Goal: Task Accomplishment & Management: Complete application form

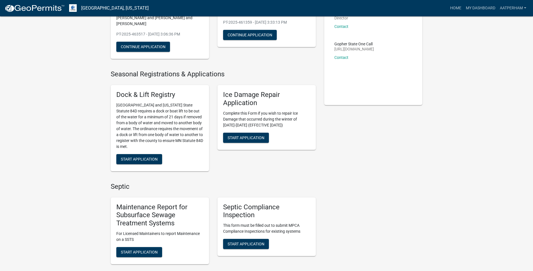
scroll to position [197, 0]
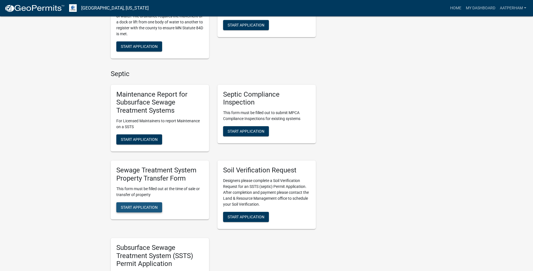
click at [141, 208] on span "Start Application" at bounding box center [139, 206] width 37 height 4
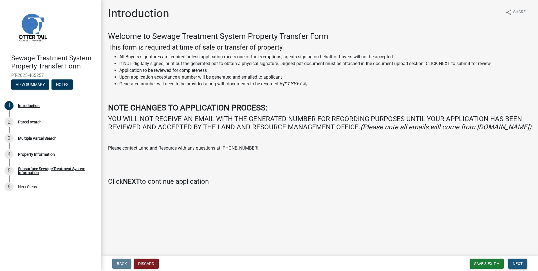
click at [512, 263] on button "Next" at bounding box center [517, 263] width 19 height 10
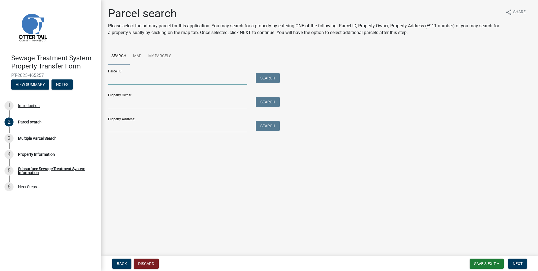
drag, startPoint x: 130, startPoint y: 79, endPoint x: 6, endPoint y: 97, distance: 125.3
click at [130, 79] on input "Parcel ID:" at bounding box center [177, 79] width 139 height 12
click at [125, 78] on input "Parcel ID:" at bounding box center [177, 79] width 139 height 12
paste input "53-000-99-2012-000"
type input "53-000-99-2012-000"
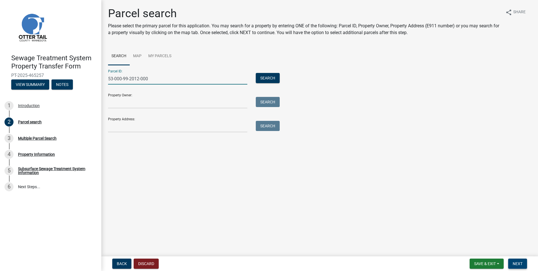
click at [523, 264] on button "Next" at bounding box center [517, 263] width 19 height 10
click at [518, 262] on span "Next" at bounding box center [517, 263] width 10 height 4
click at [262, 75] on button "Search" at bounding box center [268, 78] width 24 height 10
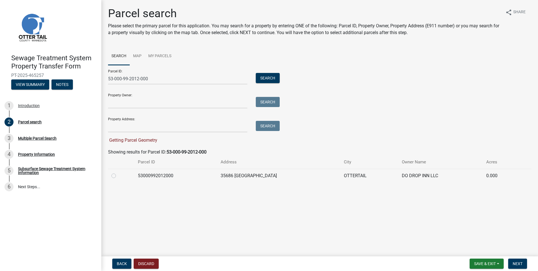
click at [116, 177] on div at bounding box center [121, 175] width 20 height 7
click at [129, 177] on div at bounding box center [121, 175] width 20 height 7
click at [117, 177] on div at bounding box center [121, 175] width 20 height 7
click at [118, 172] on label at bounding box center [118, 172] width 0 height 0
click at [118, 176] on input "radio" at bounding box center [120, 174] width 4 height 4
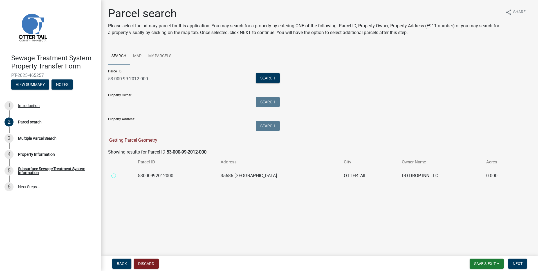
radio input "true"
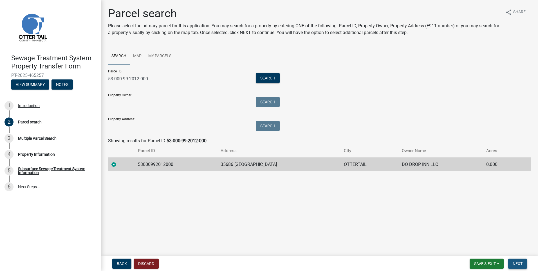
click at [526, 262] on button "Next" at bounding box center [517, 263] width 19 height 10
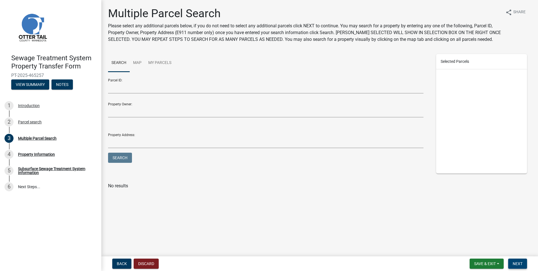
click at [512, 259] on button "Next" at bounding box center [517, 263] width 19 height 10
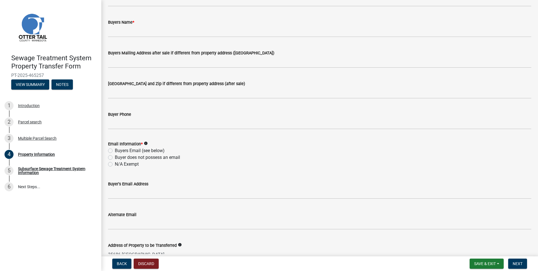
scroll to position [197, 0]
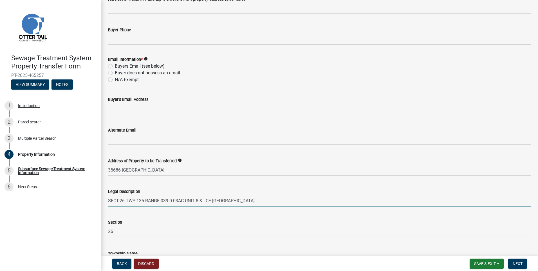
drag, startPoint x: 280, startPoint y: 199, endPoint x: 83, endPoint y: 201, distance: 196.6
click at [84, 202] on div "Sewage Treatment System Property Transfer Form PT-2025-465257 View Summary Note…" at bounding box center [269, 135] width 538 height 271
paste input "[GEOGRAPHIC_DATA], Common Interest Community No. 111, [GEOGRAPHIC_DATA], [US_ST…"
type input "[GEOGRAPHIC_DATA], Common Interest Community No. 111, [GEOGRAPHIC_DATA], [US_ST…"
click at [271, 123] on div "Alternate Email" at bounding box center [319, 132] width 423 height 26
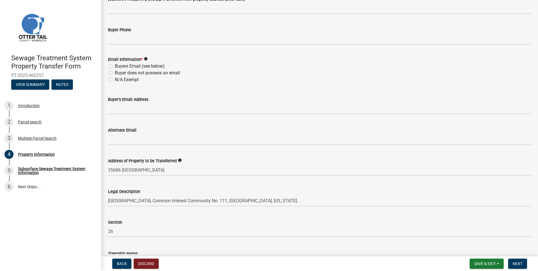
drag, startPoint x: 110, startPoint y: 67, endPoint x: 135, endPoint y: 83, distance: 29.5
click at [115, 66] on label "Buyers Email (see below)" at bounding box center [140, 66] width 50 height 7
click at [115, 66] on input "Buyers Email (see below)" at bounding box center [117, 65] width 4 height 4
radio input "true"
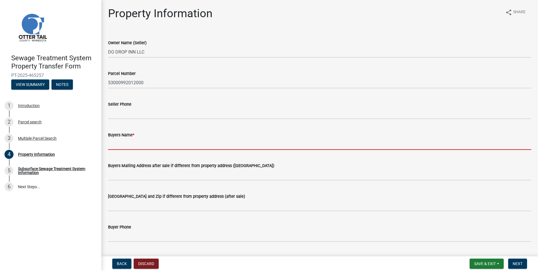
click at [117, 141] on input "Buyers Name *" at bounding box center [319, 144] width 423 height 12
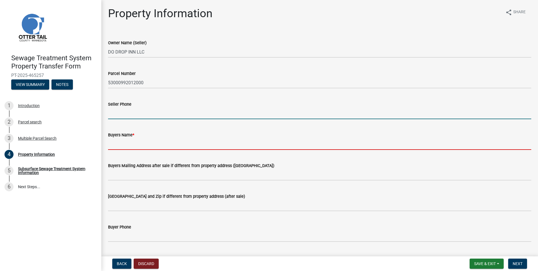
drag, startPoint x: 120, startPoint y: 112, endPoint x: 106, endPoint y: 114, distance: 13.7
click at [120, 112] on input "Seller Phone" at bounding box center [319, 113] width 423 height 12
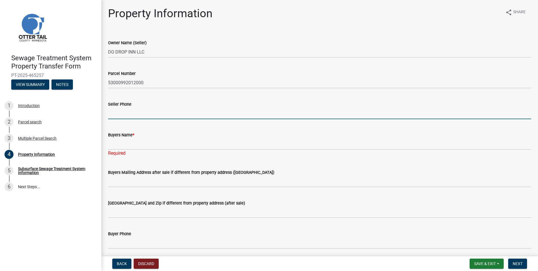
click at [136, 112] on input "Seller Phone" at bounding box center [319, 113] width 423 height 12
type input "[PHONE_NUMBER]"
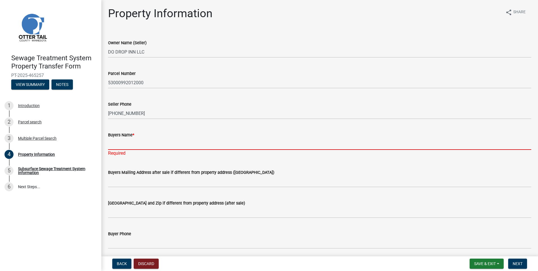
click at [122, 143] on input "Buyers Name *" at bounding box center [319, 144] width 423 height 12
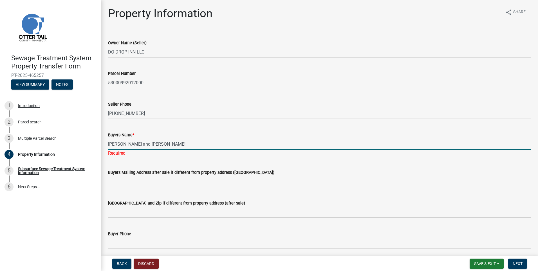
type input "[PERSON_NAME] and [PERSON_NAME]"
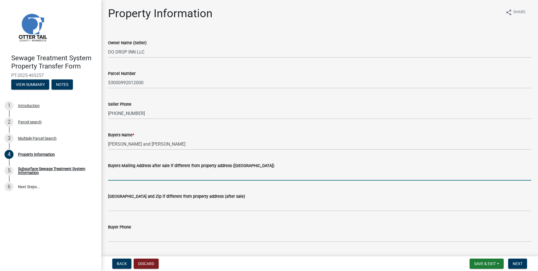
click at [142, 184] on wm-data-entity-input "Buyers Mailing Address after sale if different from property address ([GEOGRAPH…" at bounding box center [319, 169] width 423 height 31
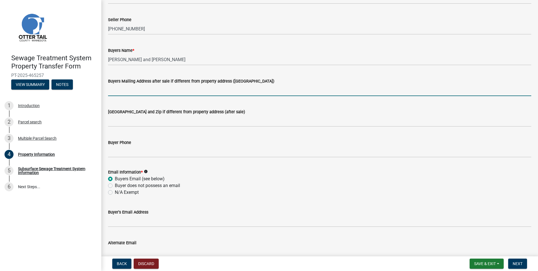
scroll to position [112, 0]
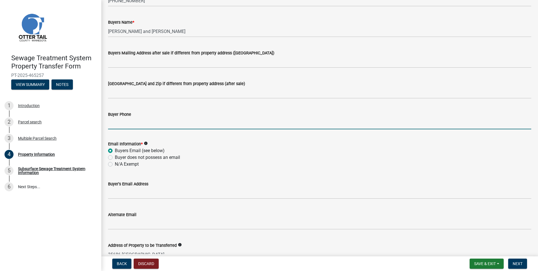
click at [114, 122] on input "Buyer Phone" at bounding box center [319, 124] width 423 height 12
click at [123, 123] on input "[PHONE_NUMBER]" at bounding box center [319, 124] width 423 height 12
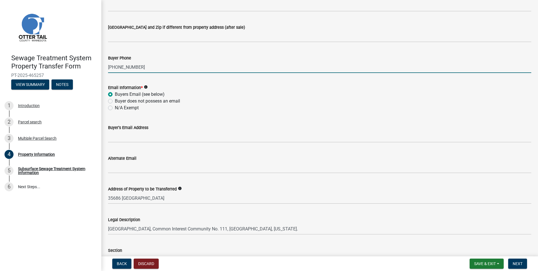
type input "[PHONE_NUMBER]"
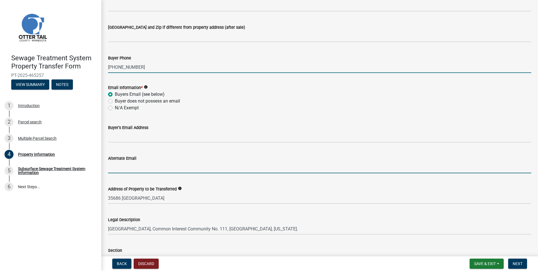
click at [123, 166] on input "Alternate Email" at bounding box center [319, 167] width 423 height 12
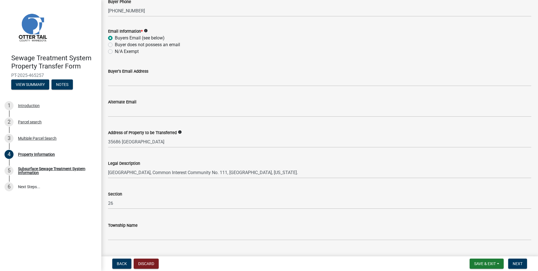
scroll to position [238, 0]
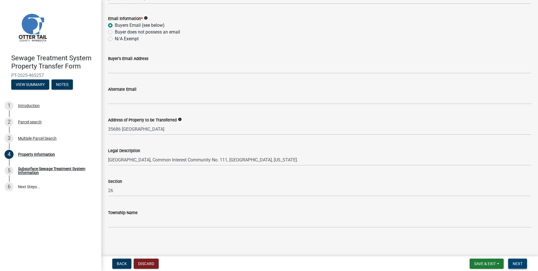
click at [524, 263] on button "Next" at bounding box center [517, 263] width 19 height 10
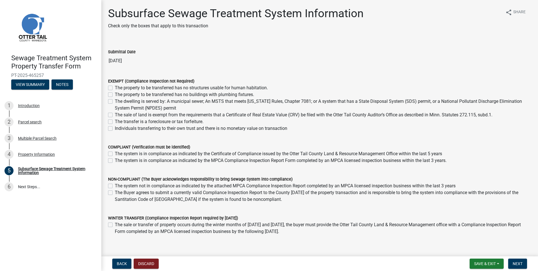
click at [115, 152] on label "The system is in compliance as indicated by the Certificate of Compliance issue…" at bounding box center [278, 153] width 327 height 7
click at [115, 152] on input "The system is in compliance as indicated by the Certificate of Compliance issue…" at bounding box center [117, 152] width 4 height 4
checkbox input "true"
checkbox input "false"
click at [518, 262] on span "Next" at bounding box center [517, 263] width 10 height 4
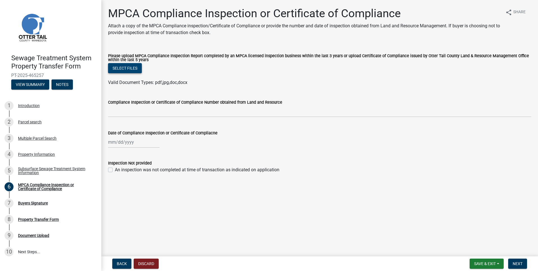
click at [134, 71] on button "Select files" at bounding box center [125, 68] width 34 height 10
click at [132, 67] on button "Select files" at bounding box center [125, 68] width 34 height 10
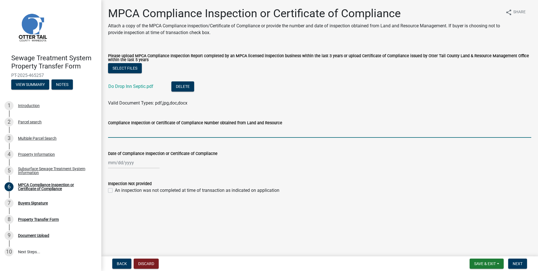
click at [131, 133] on input "Compliance Inspection or Certificate of Compliance Number obtained from Land an…" at bounding box center [319, 132] width 423 height 12
click at [130, 134] on input "Compliance Inspection or Certificate of Compliance Number obtained from Land an…" at bounding box center [319, 132] width 423 height 12
click at [142, 129] on input "Compliance Inspection or Certificate of Compliance Number obtained from Land an…" at bounding box center [319, 132] width 423 height 12
click at [252, 129] on input "Compliance Inspection or Certificate of Compliance Number obtained from Land an…" at bounding box center [319, 132] width 423 height 12
click at [302, 169] on wm-data-entity-input "Date of Compliance Inspection or Certificate of Compliacne" at bounding box center [319, 157] width 423 height 31
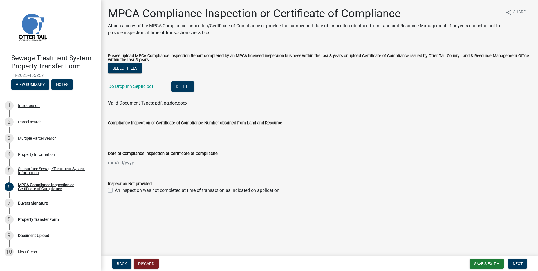
click at [110, 166] on div at bounding box center [133, 163] width 51 height 12
select select "8"
select select "2025"
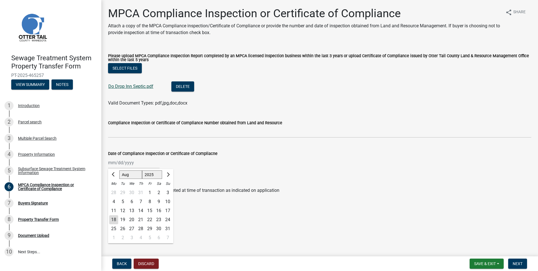
click at [141, 85] on link "Do Drop Inn Septic.pdf" at bounding box center [130, 86] width 45 height 5
drag, startPoint x: 111, startPoint y: 123, endPoint x: 213, endPoint y: 128, distance: 101.9
click at [213, 128] on form "Compliance Inspection or Certificate of Compliance Number obtained from Land an…" at bounding box center [319, 128] width 423 height 18
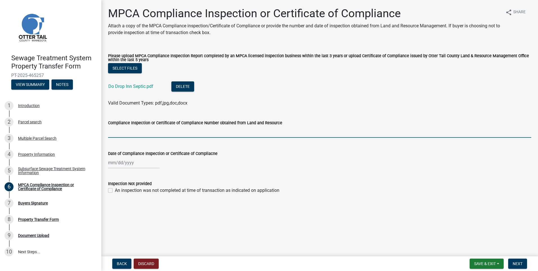
click at [217, 131] on input "Compliance Inspection or Certificate of Compliance Number obtained from Land an…" at bounding box center [319, 132] width 423 height 12
click at [403, 106] on div "Valid Document Types: pdf,jpg,doc,docx" at bounding box center [319, 103] width 431 height 7
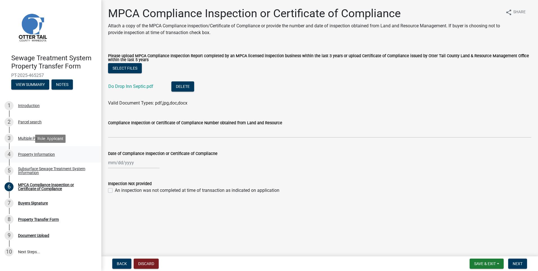
click at [35, 152] on div "Property Information" at bounding box center [36, 154] width 37 height 4
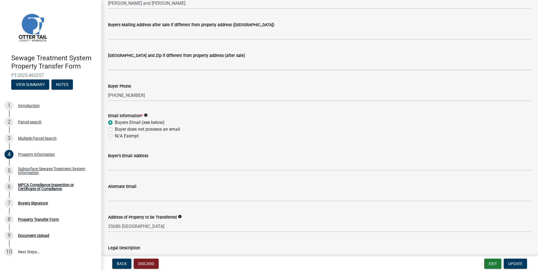
scroll to position [238, 0]
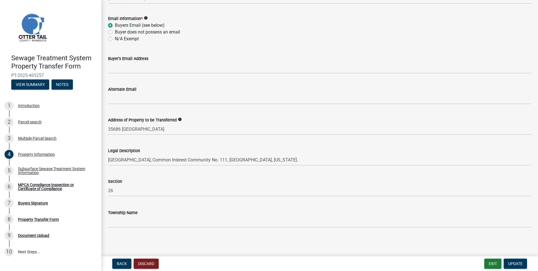
click at [115, 30] on label "Buyer does not possess an email" at bounding box center [147, 32] width 65 height 7
click at [115, 30] on input "Buyer does not possess an email" at bounding box center [117, 31] width 4 height 4
radio input "true"
click at [522, 262] on button "Update" at bounding box center [514, 263] width 23 height 10
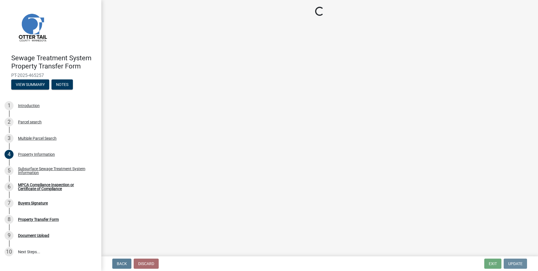
scroll to position [0, 0]
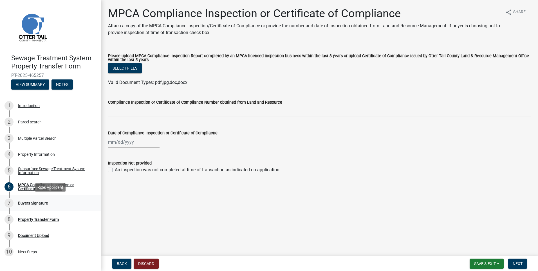
click at [39, 201] on div "Buyers Signature" at bounding box center [33, 203] width 30 height 4
click at [139, 70] on button "Select files" at bounding box center [125, 68] width 34 height 10
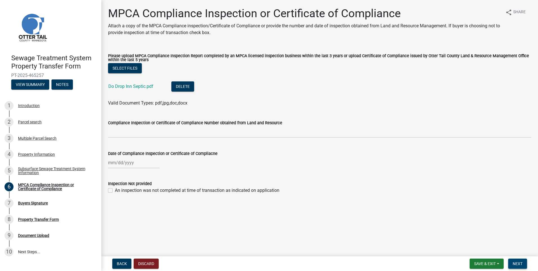
click at [511, 262] on button "Next" at bounding box center [517, 263] width 19 height 10
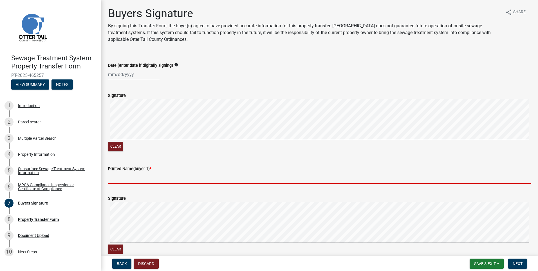
click at [125, 179] on input "Printed Name(buyer 1) *" at bounding box center [319, 178] width 423 height 12
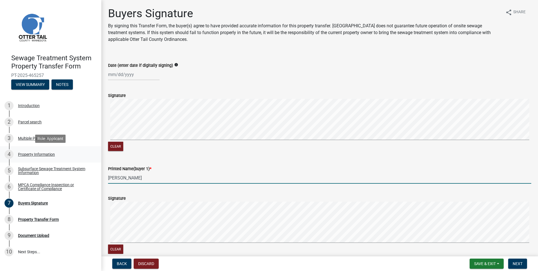
type input "[PERSON_NAME]"
click at [40, 154] on div "Property Information" at bounding box center [36, 154] width 37 height 4
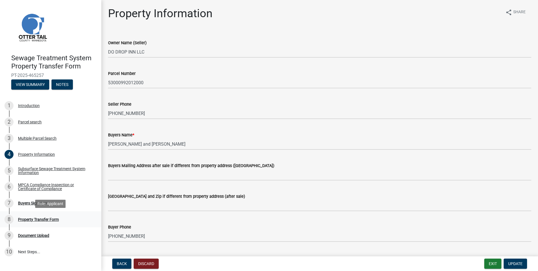
click at [43, 217] on div "Property Transfer Form" at bounding box center [38, 219] width 41 height 4
click at [28, 201] on div "Buyers Signature" at bounding box center [33, 203] width 30 height 4
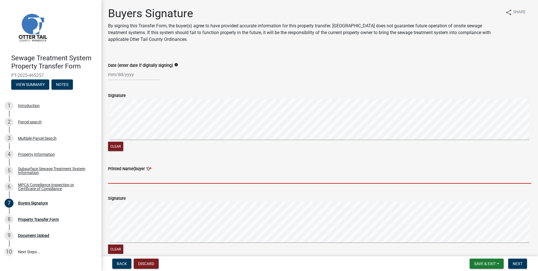
click at [125, 180] on input "Printed Name(buyer 1) *" at bounding box center [319, 178] width 423 height 12
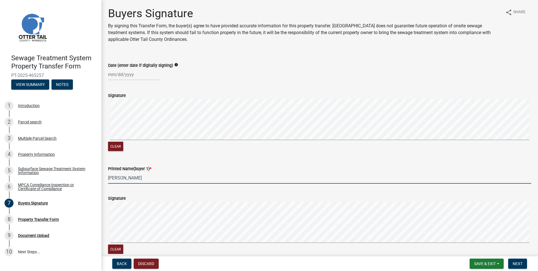
scroll to position [112, 0]
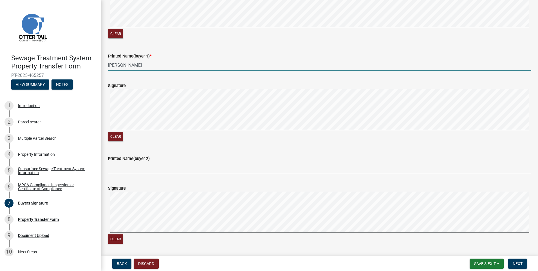
type input "[PERSON_NAME]"
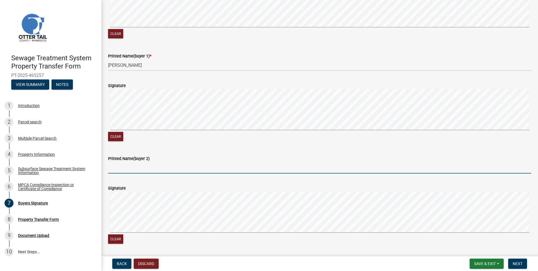
click at [123, 168] on input "Printed Name(buyer 2)" at bounding box center [319, 168] width 423 height 12
type input "[PERSON_NAME]"
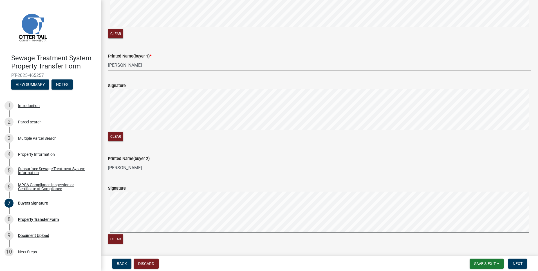
scroll to position [225, 0]
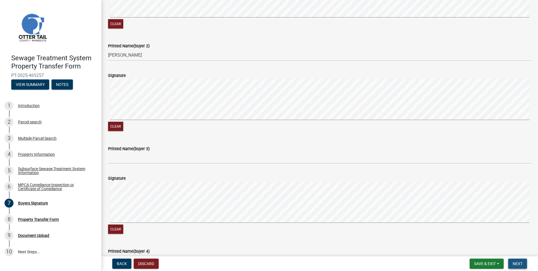
click at [524, 265] on button "Next" at bounding box center [517, 263] width 19 height 10
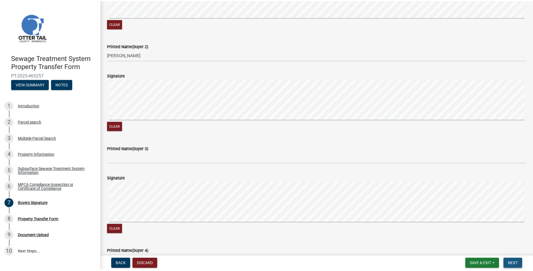
scroll to position [0, 0]
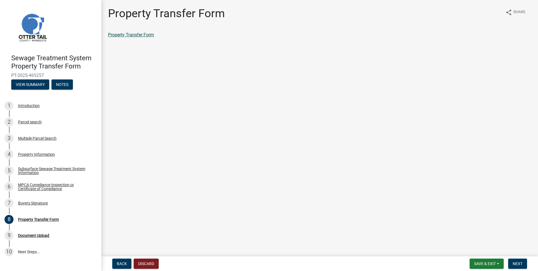
click at [144, 33] on link "Property Transfer Form" at bounding box center [131, 34] width 46 height 5
click at [513, 262] on span "Next" at bounding box center [517, 263] width 10 height 4
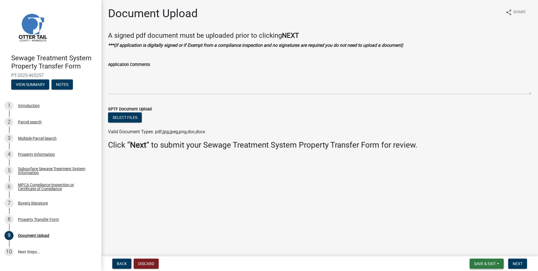
click at [493, 264] on span "Save & Exit" at bounding box center [485, 263] width 22 height 4
click at [478, 247] on button "Save & Exit" at bounding box center [480, 248] width 45 height 13
